Goal: Task Accomplishment & Management: Use online tool/utility

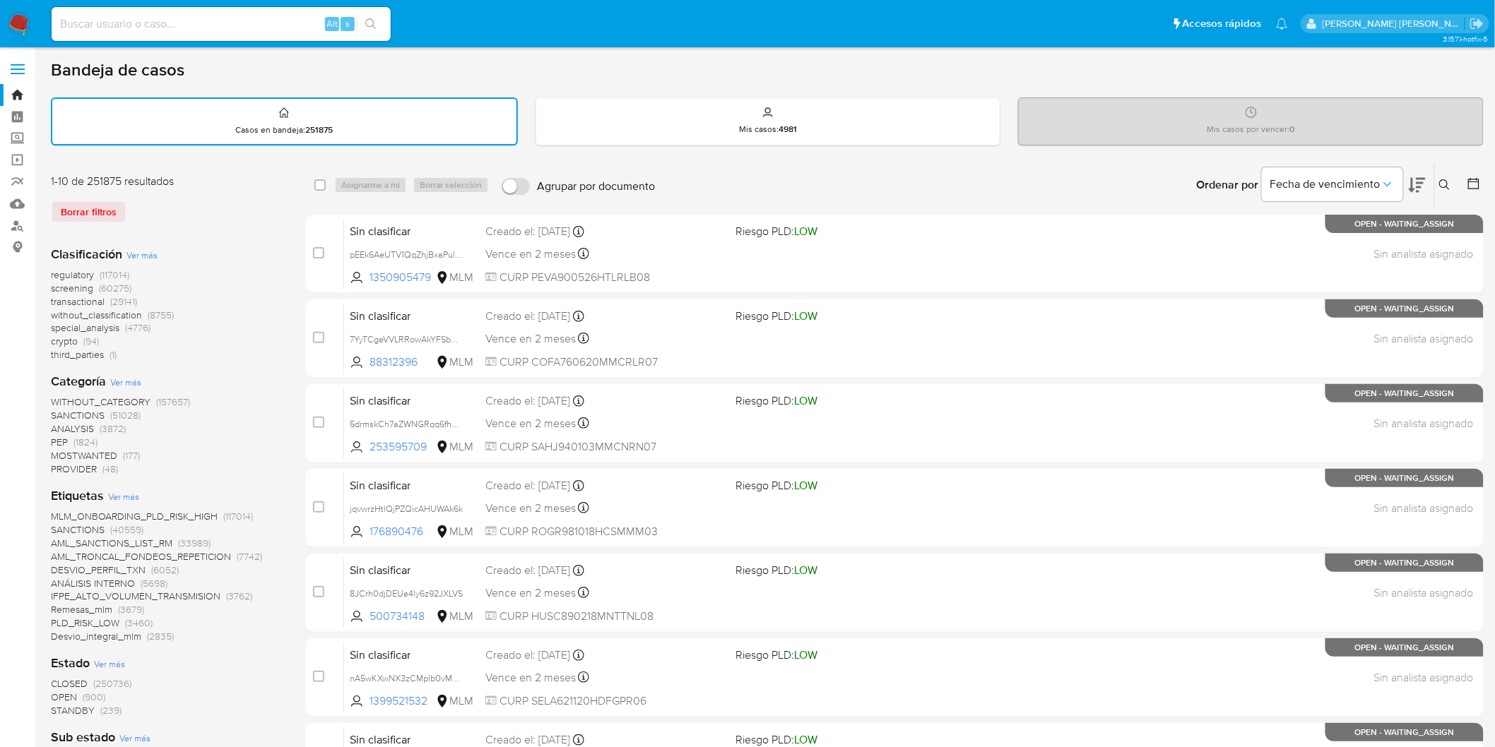
click at [16, 19] on img at bounding box center [19, 24] width 24 height 24
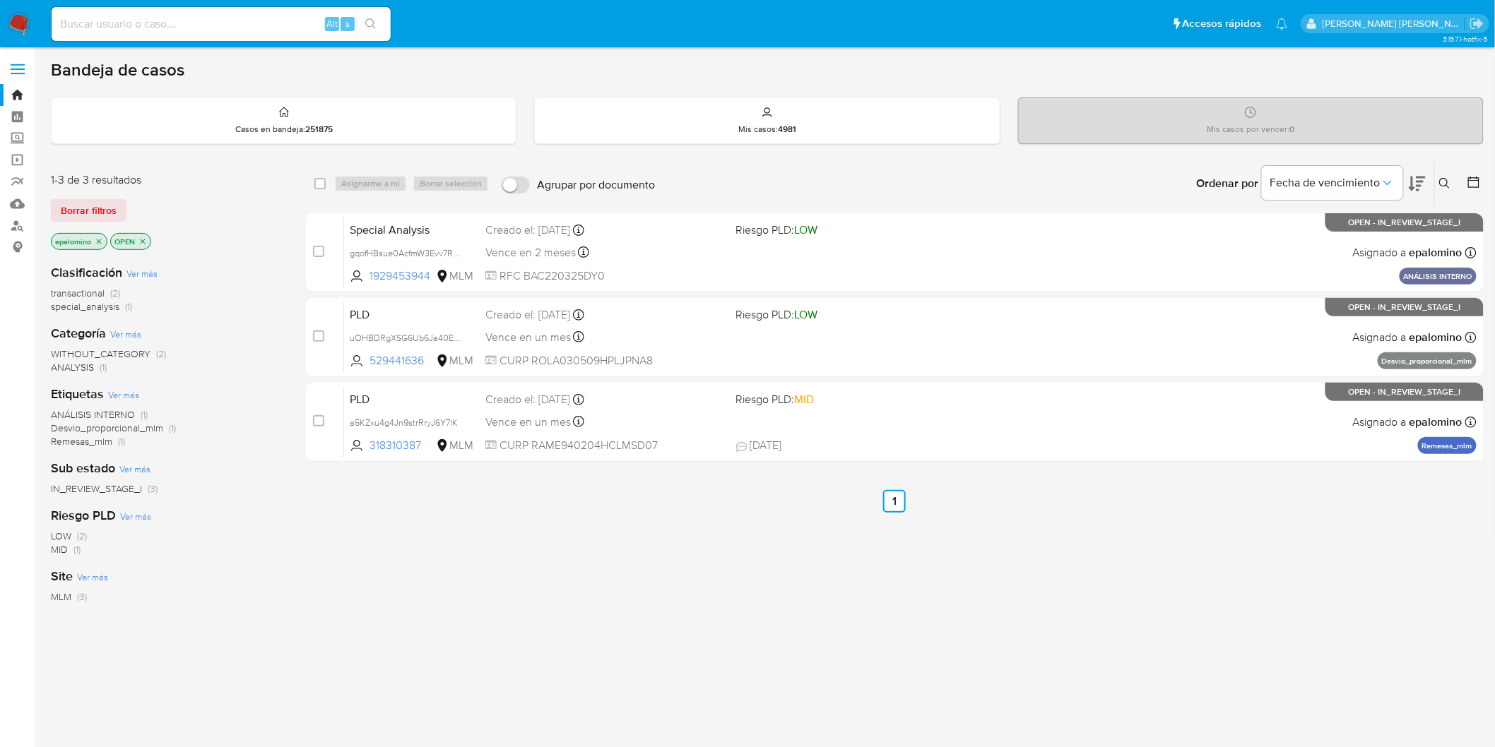
click at [93, 206] on span "Borrar filtros" at bounding box center [89, 211] width 56 height 20
